Goal: Task Accomplishment & Management: Manage account settings

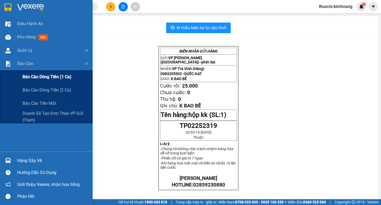
drag, startPoint x: 47, startPoint y: 78, endPoint x: 65, endPoint y: 74, distance: 18.9
click at [48, 77] on span "Báo cáo dòng tiền (1 ca)" at bounding box center [47, 76] width 49 height 7
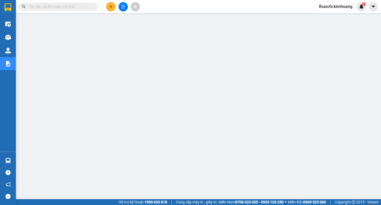
click at [328, 6] on span "thuoctv.kimhoang" at bounding box center [336, 6] width 42 height 7
click at [328, 16] on span "Đăng xuất" at bounding box center [338, 17] width 32 height 6
